Goal: Task Accomplishment & Management: Use online tool/utility

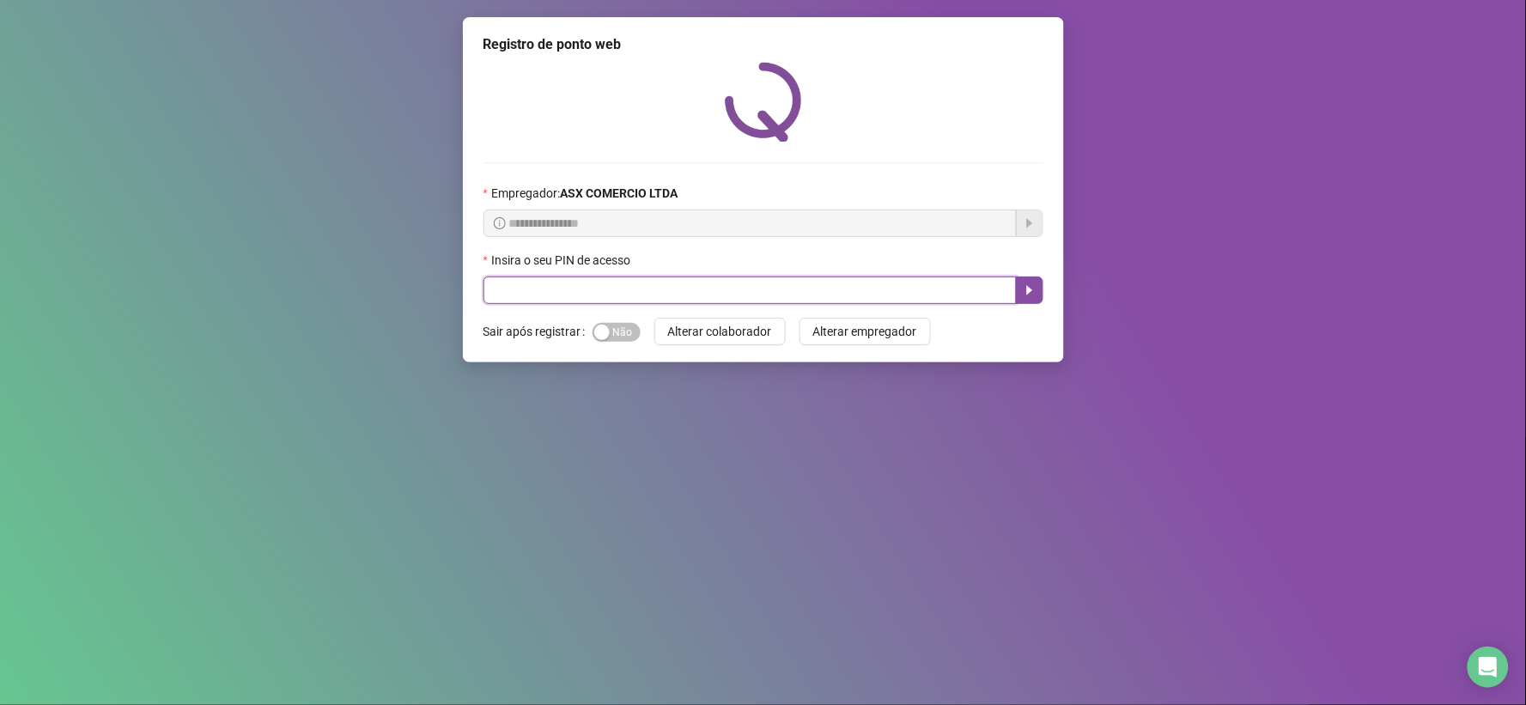
click at [546, 297] on input "text" at bounding box center [750, 290] width 533 height 27
type input "*****"
click at [1023, 295] on icon "caret-right" at bounding box center [1030, 290] width 14 height 14
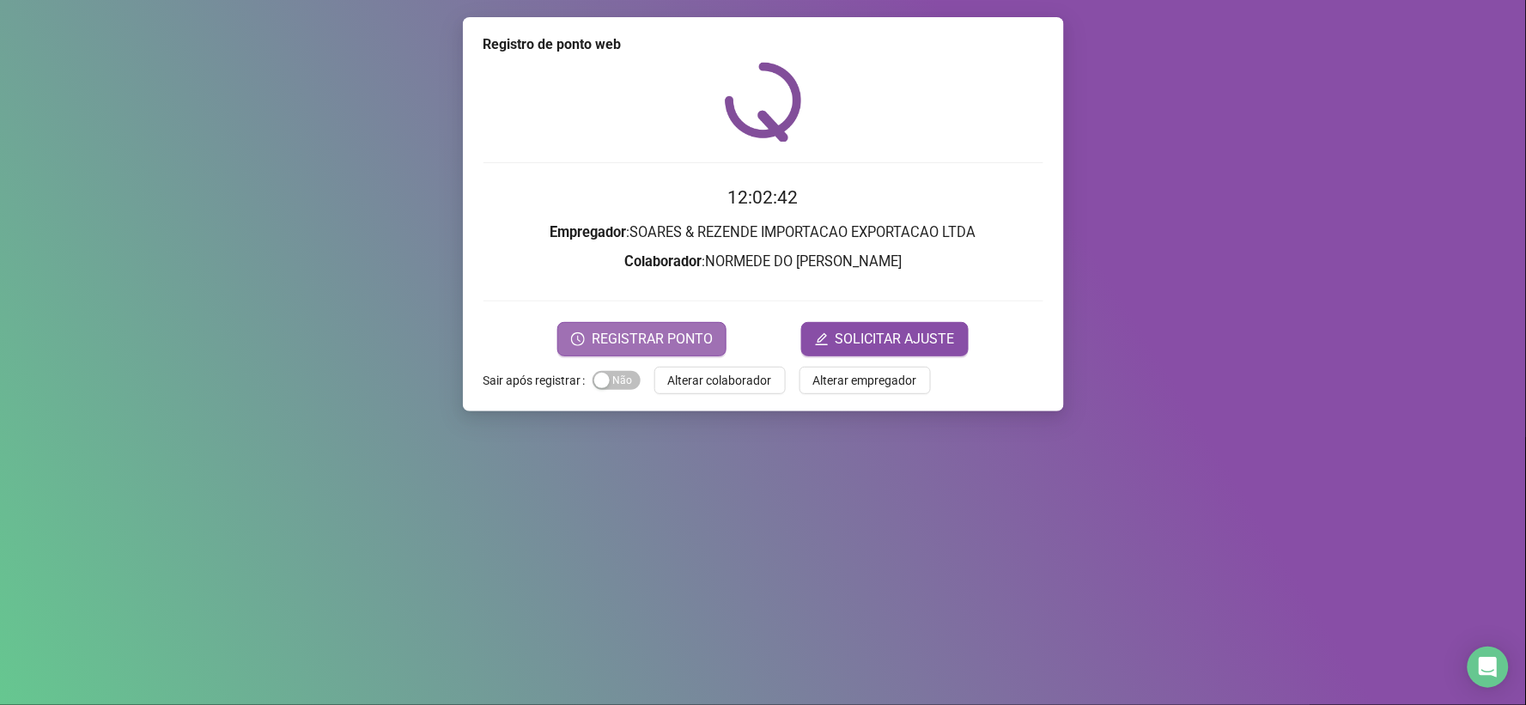
click at [662, 335] on span "REGISTRAR PONTO" at bounding box center [652, 339] width 121 height 21
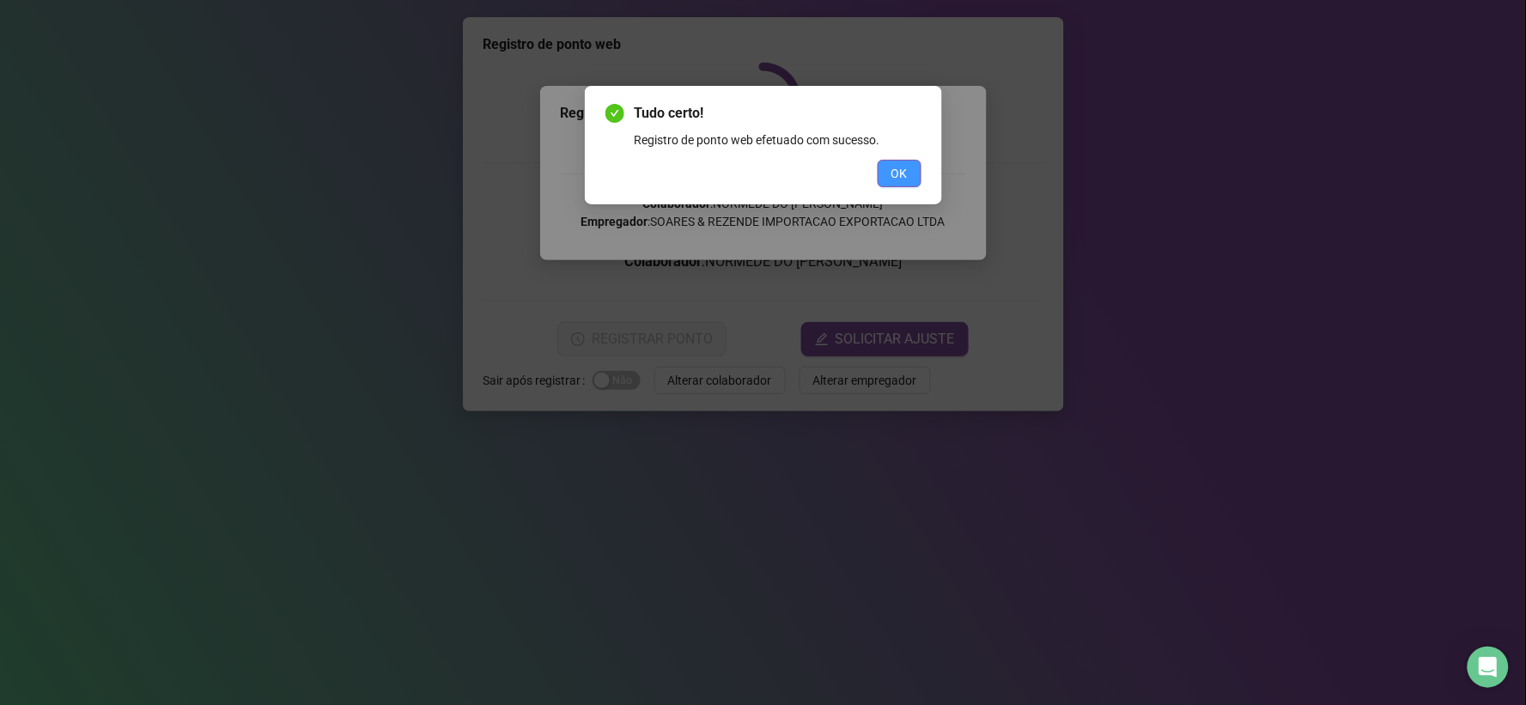
click at [900, 175] on span "OK" at bounding box center [900, 173] width 16 height 19
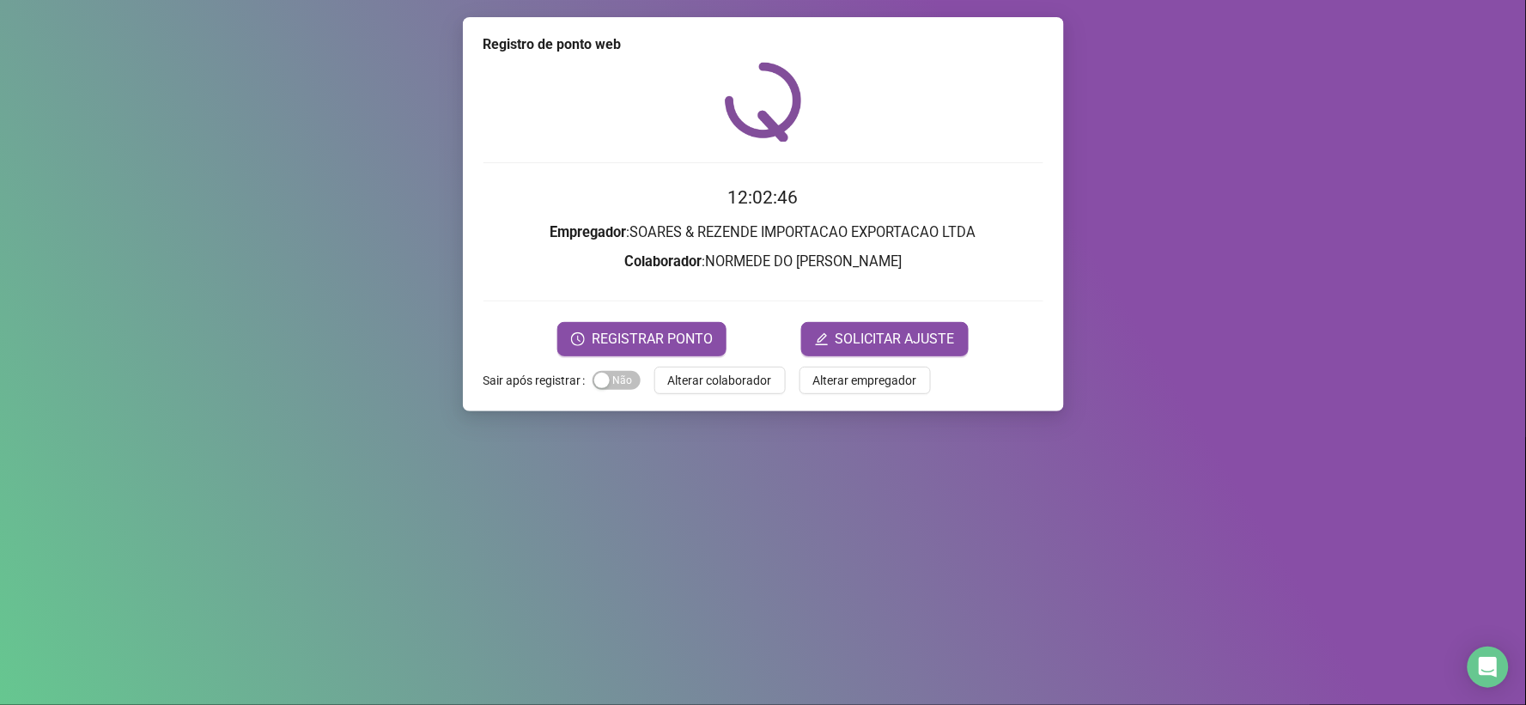
click at [739, 335] on div "REGISTRAR PONTO SOLICITAR AJUSTE" at bounding box center [764, 339] width 560 height 34
click at [702, 338] on span "REGISTRAR PONTO" at bounding box center [652, 339] width 121 height 21
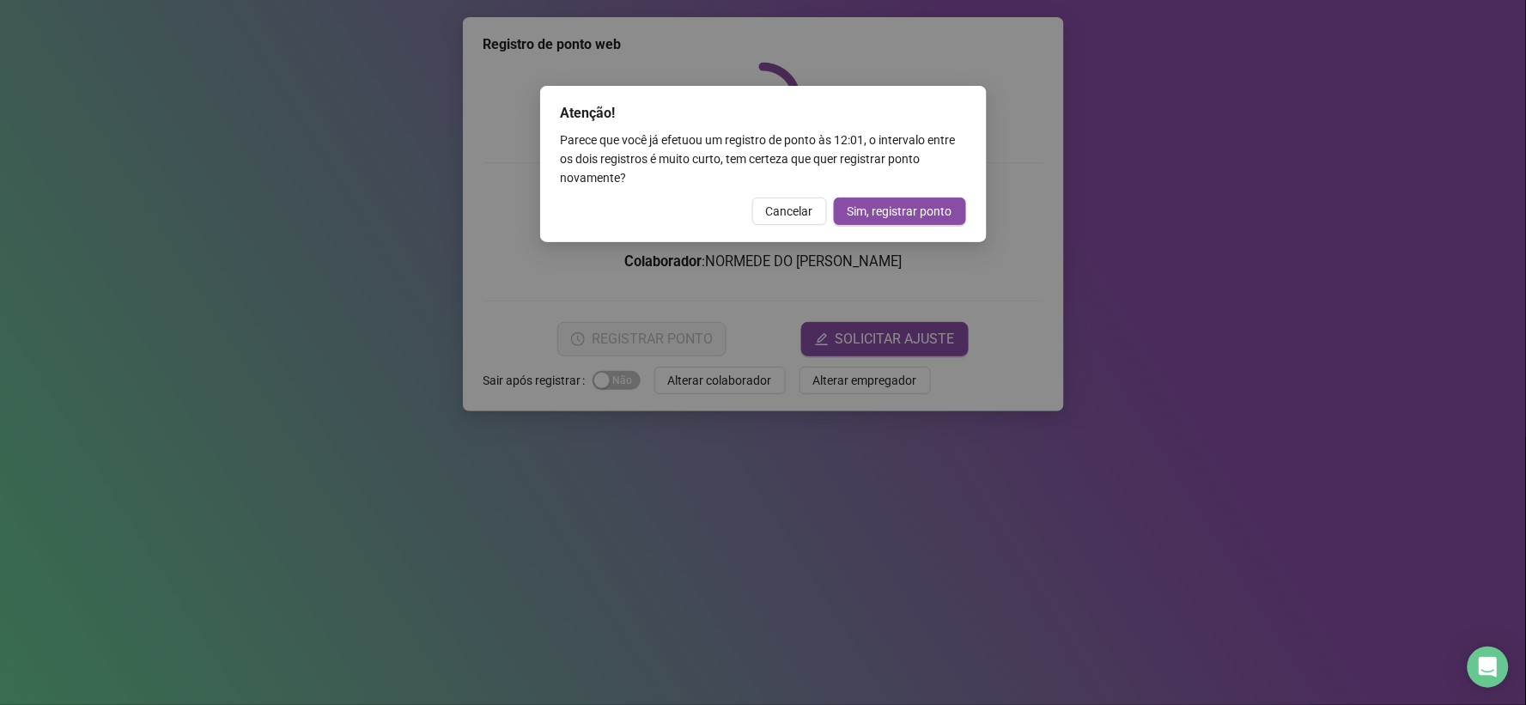
drag, startPoint x: 1240, startPoint y: 259, endPoint x: 1175, endPoint y: 241, distance: 68.0
click at [1225, 252] on div "Atenção! Parece que você já efetuou um registro de ponto às 12:01 , o intervalo…" at bounding box center [763, 352] width 1526 height 705
